Goal: Information Seeking & Learning: Learn about a topic

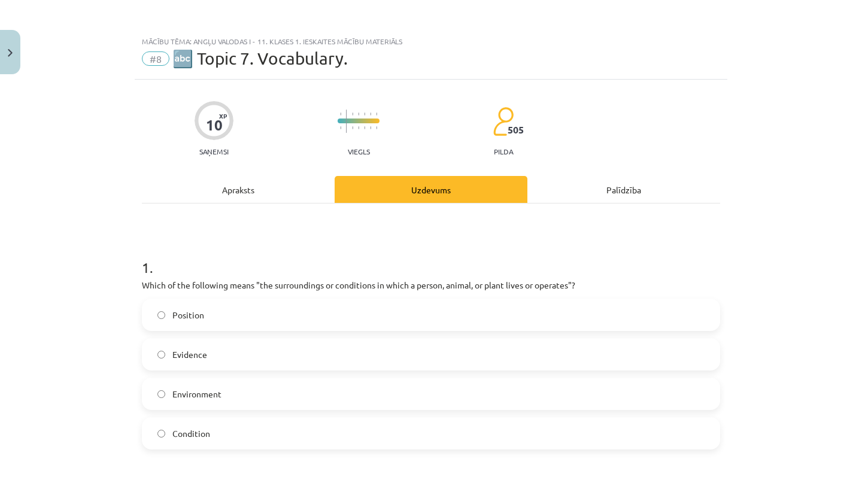
scroll to position [398, 0]
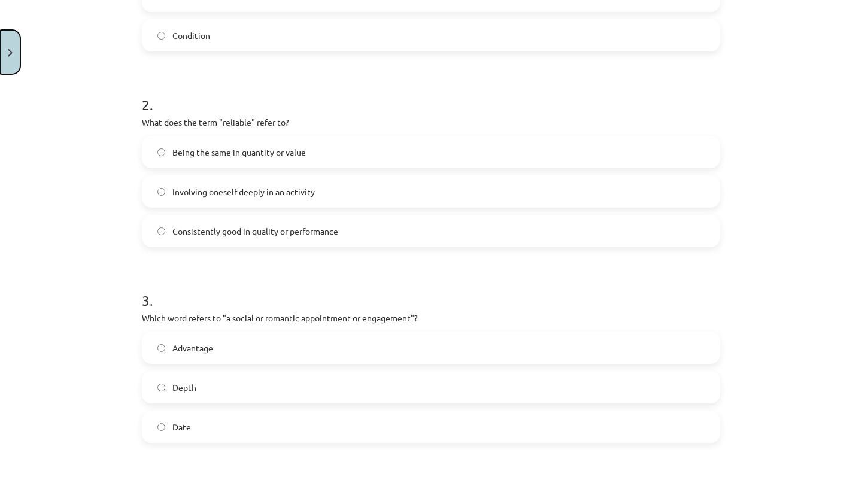
click at [11, 63] on button "Close" at bounding box center [10, 52] width 20 height 44
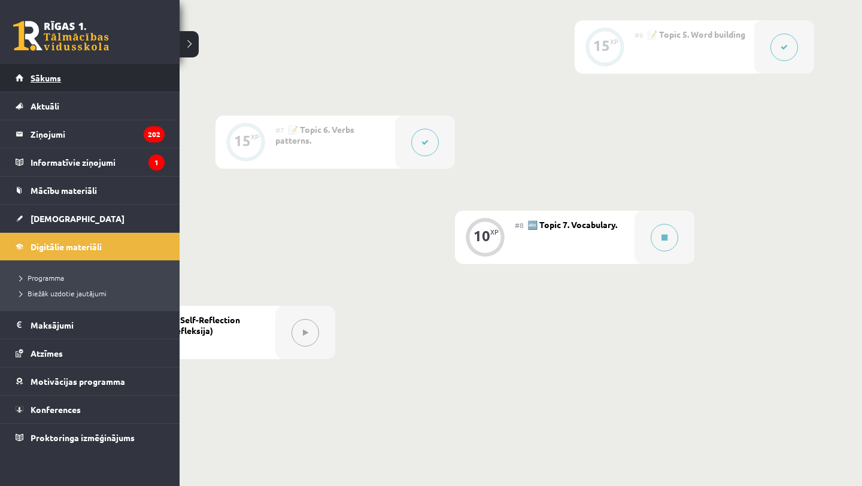
click at [23, 81] on link "Sākums" at bounding box center [90, 78] width 149 height 28
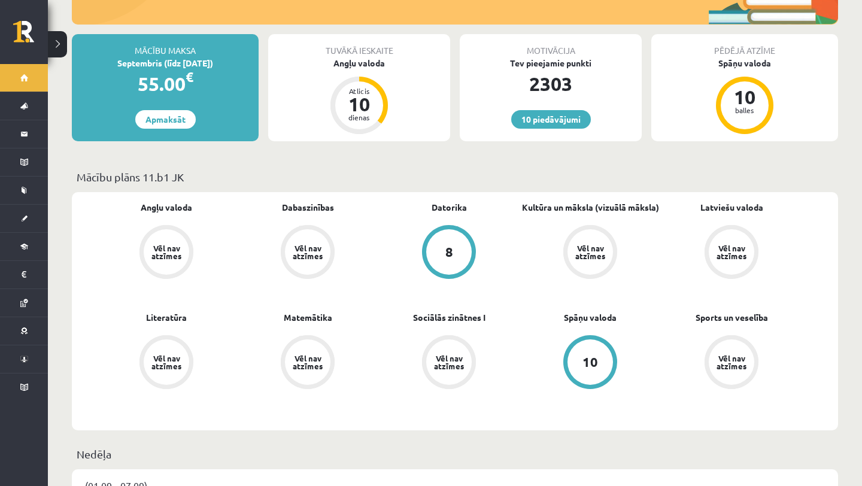
scroll to position [286, 0]
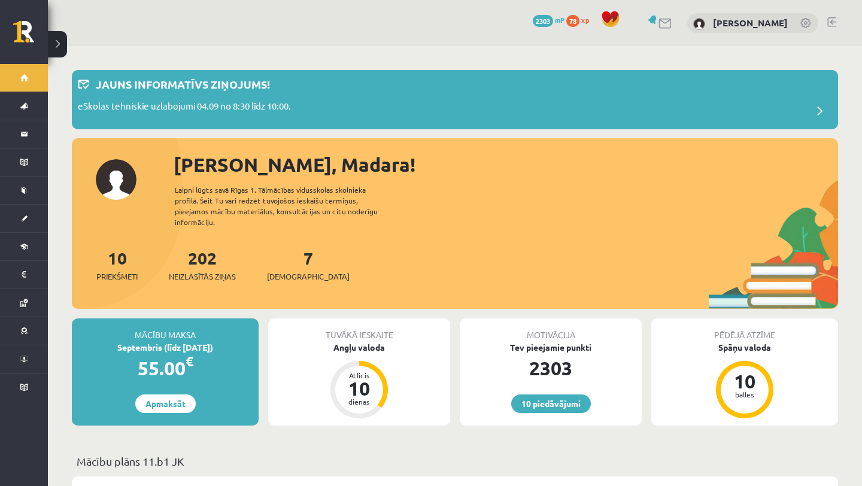
scroll to position [286, 0]
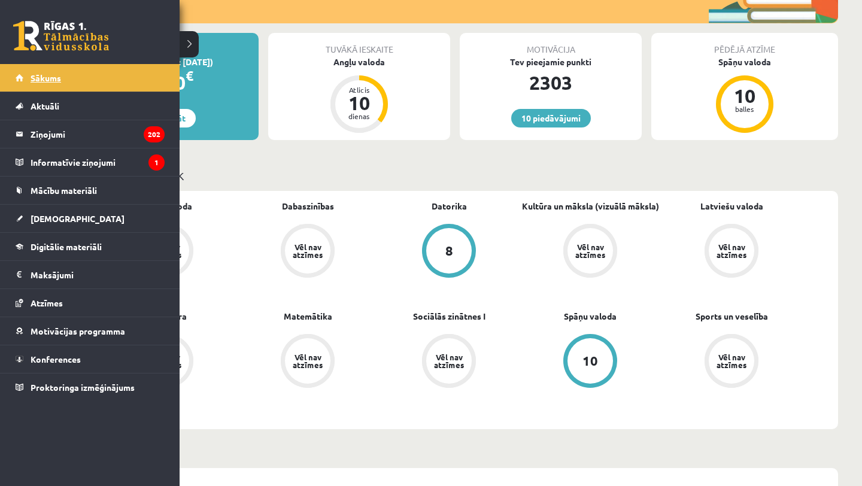
click at [41, 76] on span "Sākums" at bounding box center [46, 77] width 31 height 11
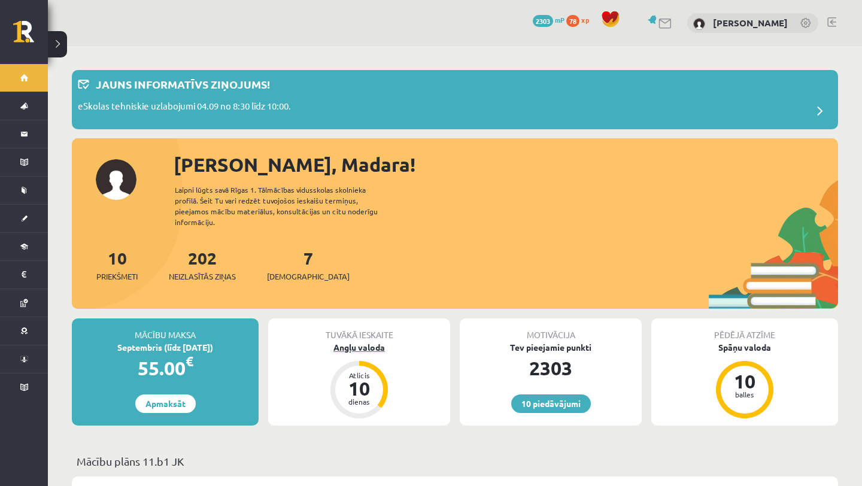
click at [343, 341] on div "Angļu valoda" at bounding box center [359, 347] width 182 height 13
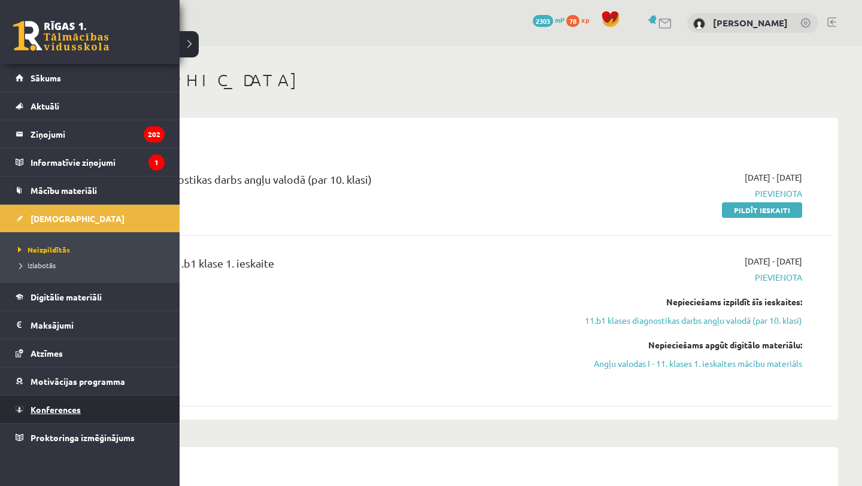
click at [57, 405] on span "Konferences" at bounding box center [56, 409] width 50 height 11
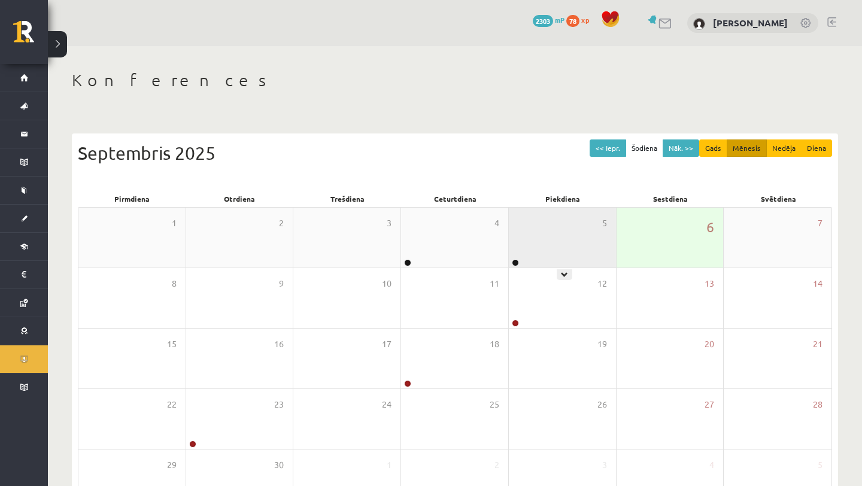
click at [520, 238] on div "5" at bounding box center [562, 238] width 107 height 60
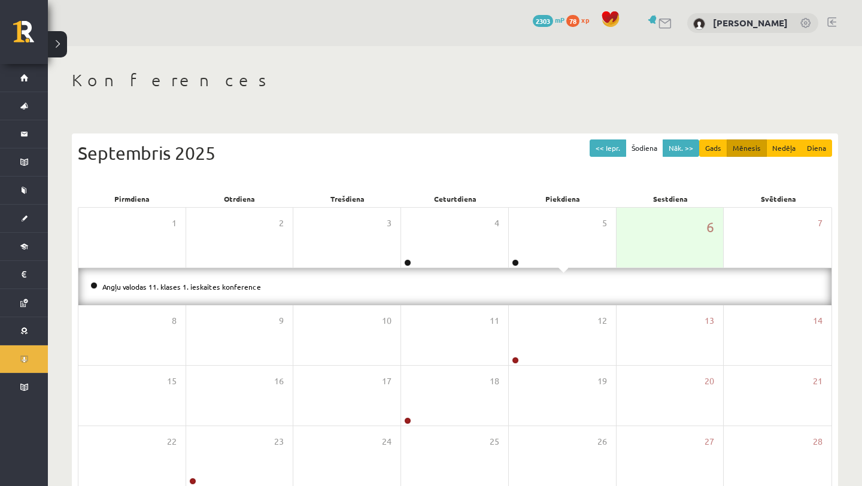
click at [157, 281] on li "Angļu valodas 11. klases 1. ieskaites konference" at bounding box center [454, 286] width 729 height 13
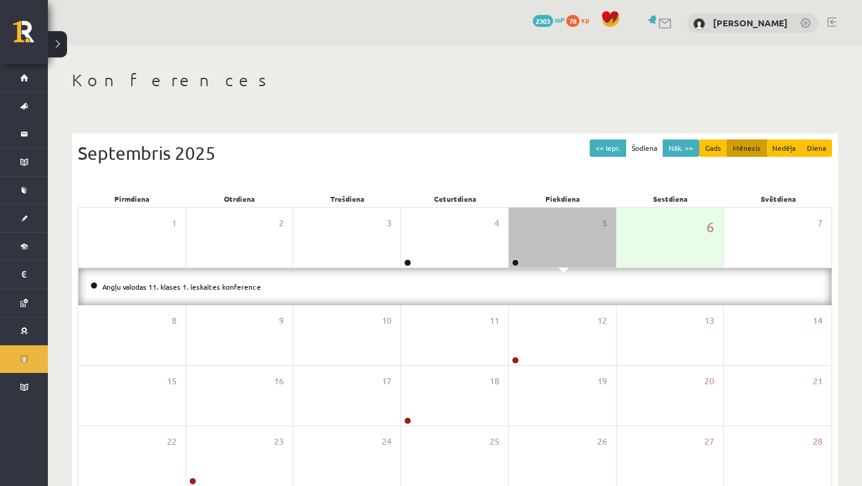
click at [159, 291] on li "Angļu valodas 11. klases 1. ieskaites konference" at bounding box center [454, 286] width 729 height 13
click at [160, 286] on link "Angļu valodas 11. klases 1. ieskaites konference" at bounding box center [181, 287] width 159 height 10
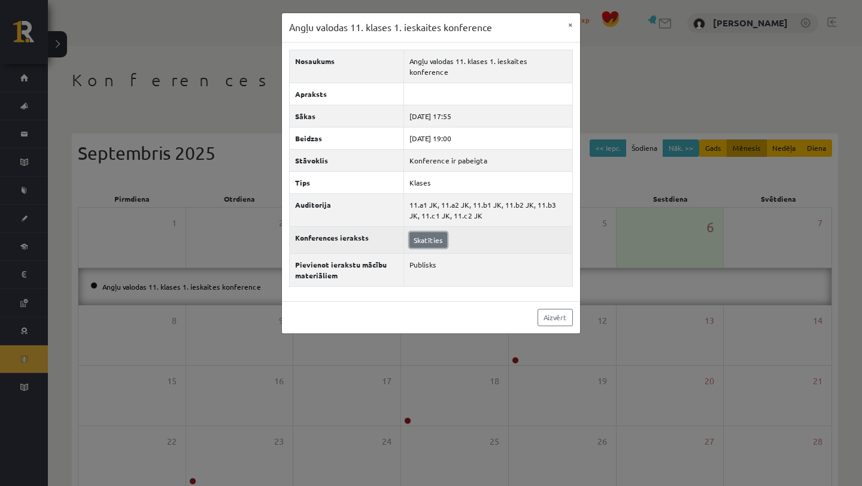
click at [421, 232] on link "Skatīties" at bounding box center [429, 240] width 38 height 16
